Goal: Information Seeking & Learning: Learn about a topic

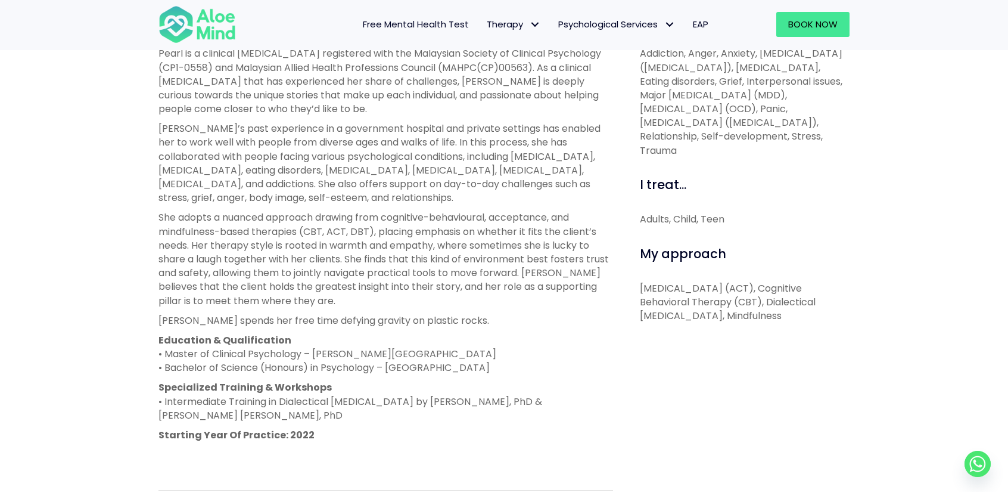
scroll to position [536, 0]
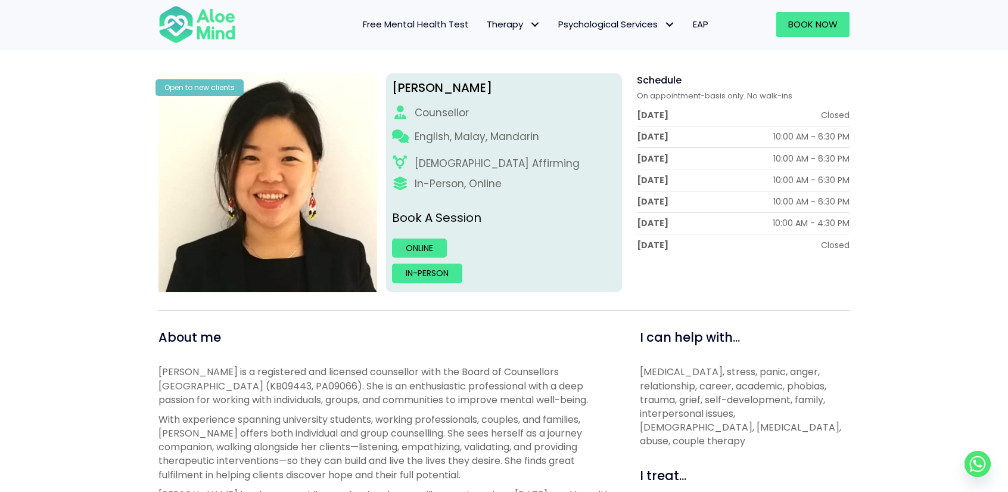
scroll to position [60, 0]
